Goal: Information Seeking & Learning: Learn about a topic

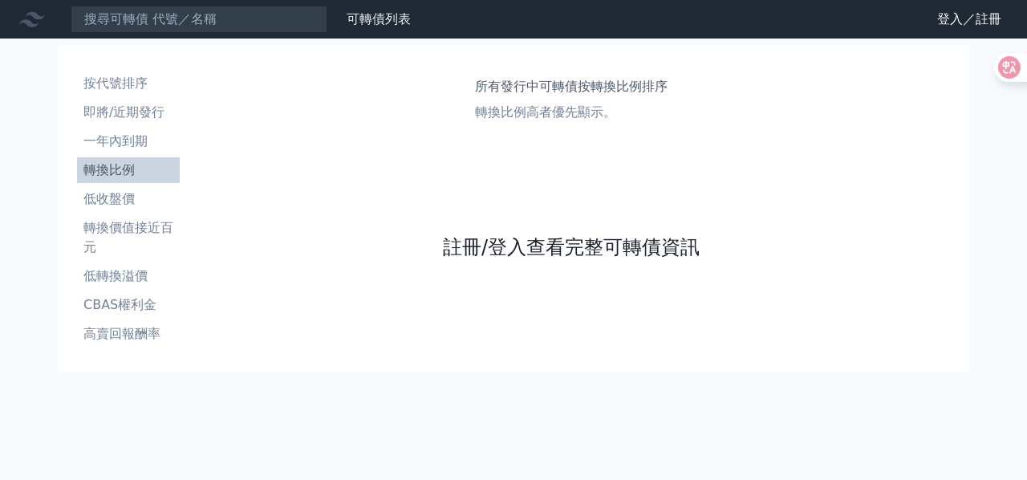
click at [653, 246] on link "註冊/登入查看完整可轉債資訊" at bounding box center [571, 247] width 257 height 26
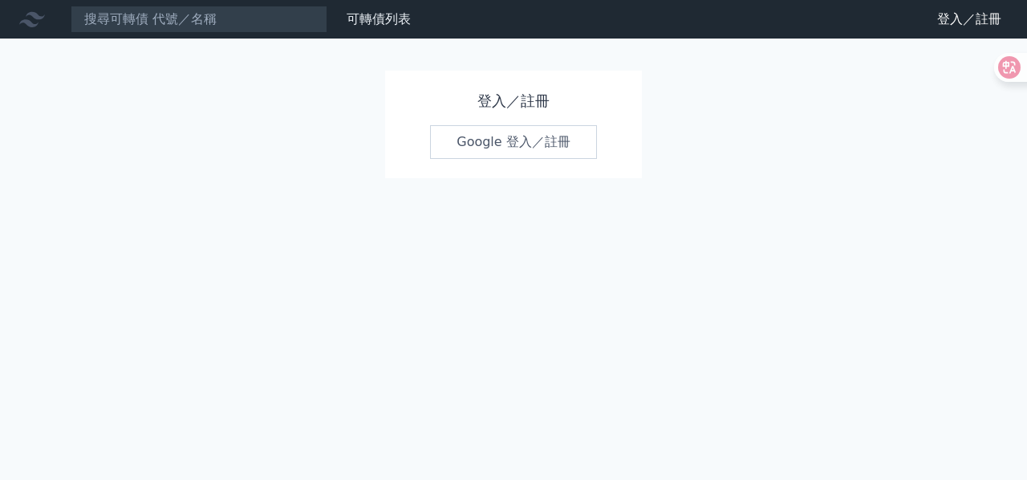
click at [487, 140] on link "Google 登入／註冊" at bounding box center [513, 142] width 167 height 34
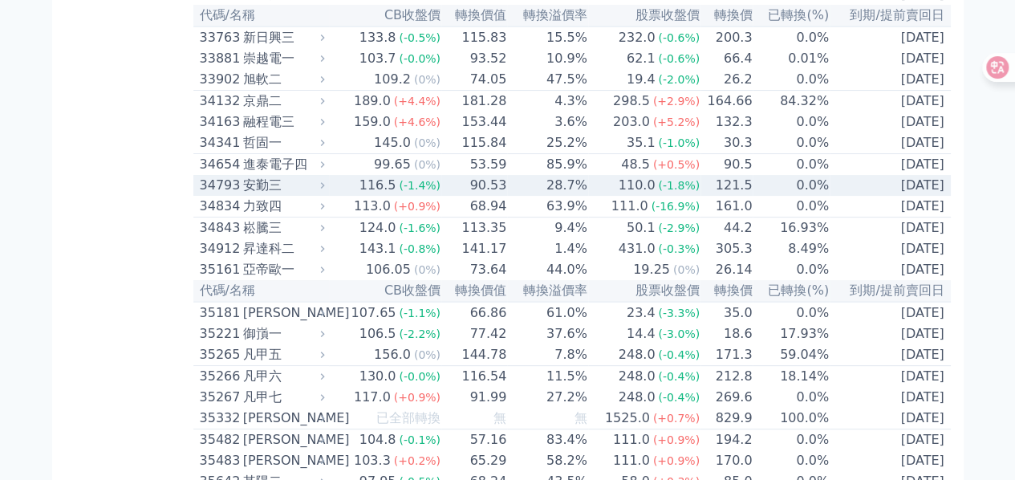
scroll to position [3077, 0]
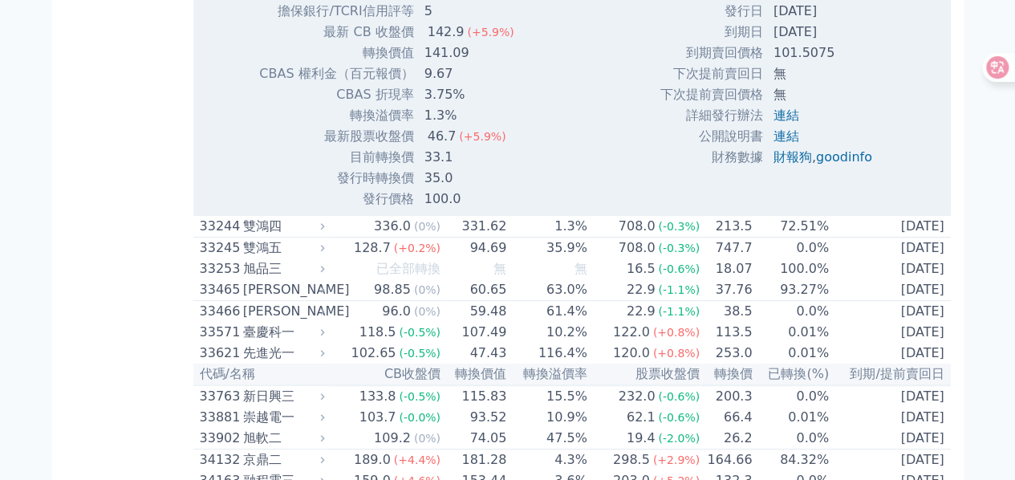
scroll to position [3344, 0]
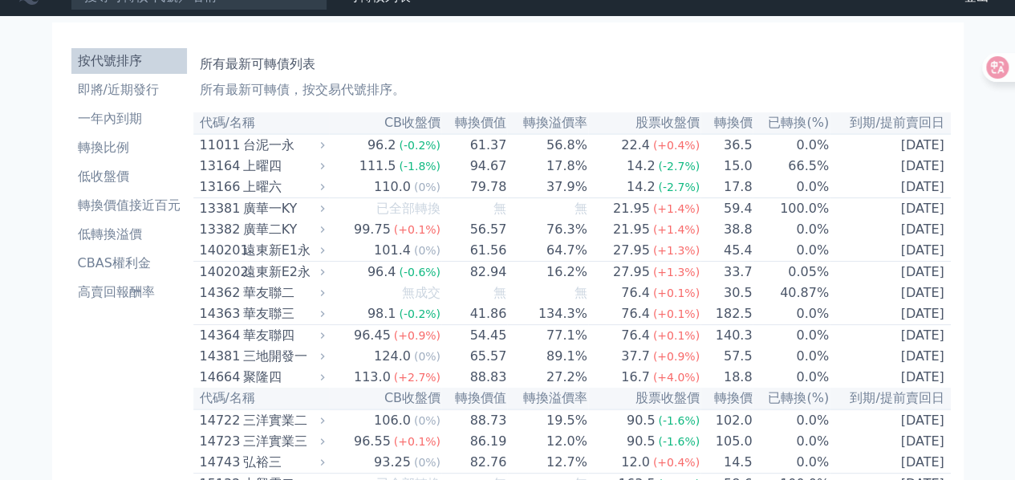
scroll to position [0, 0]
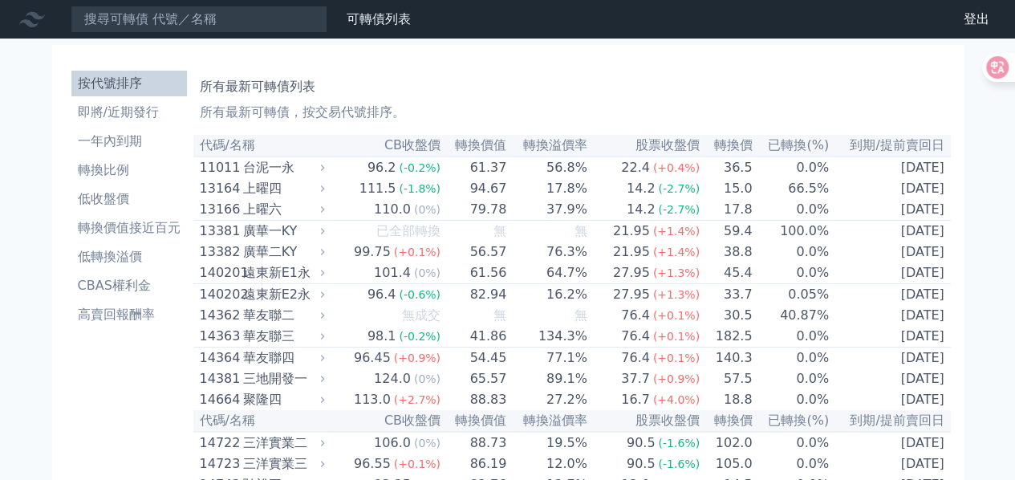
click at [652, 71] on div "所有最新可轉債列表 所有最新可轉債，按交易代號排序。" at bounding box center [572, 96] width 745 height 51
